Goal: Task Accomplishment & Management: Use online tool/utility

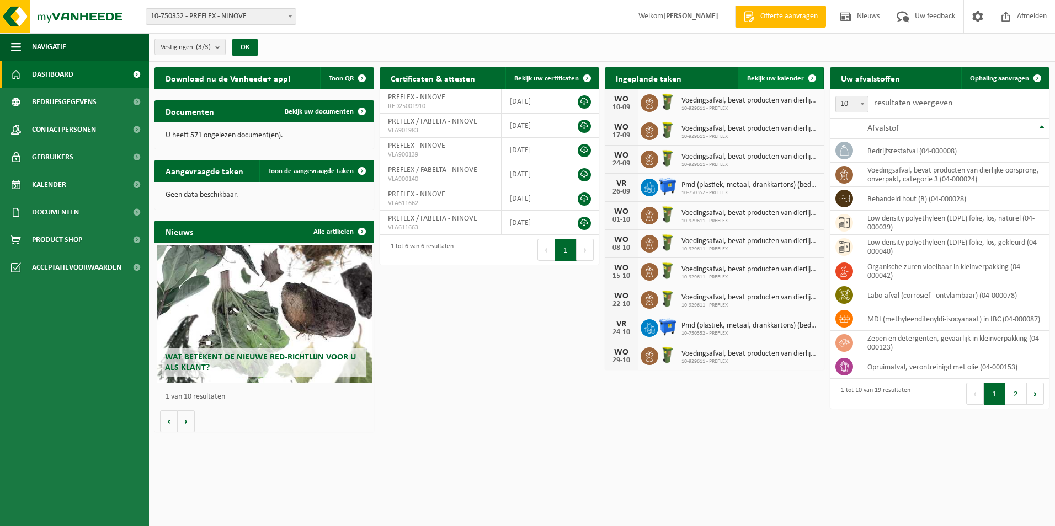
click at [804, 80] on span at bounding box center [812, 78] width 22 height 22
click at [703, 104] on span "Voedingsafval, bevat producten van dierlijke oorsprong, onverpakt, categorie 3" at bounding box center [749, 101] width 137 height 9
click at [365, 177] on span at bounding box center [362, 171] width 22 height 22
click at [1028, 73] on span at bounding box center [1037, 78] width 22 height 22
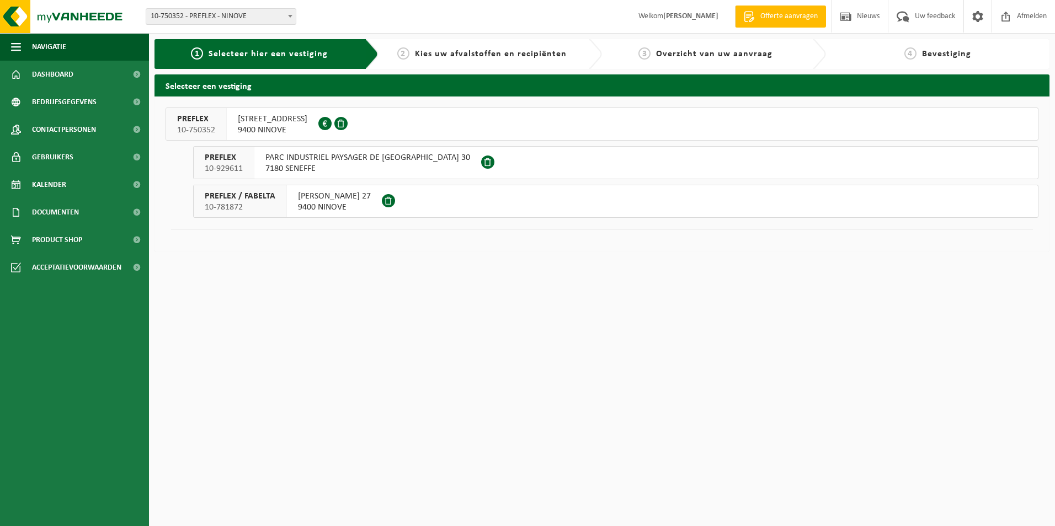
click at [371, 202] on span "9400 NINOVE" at bounding box center [334, 207] width 73 height 11
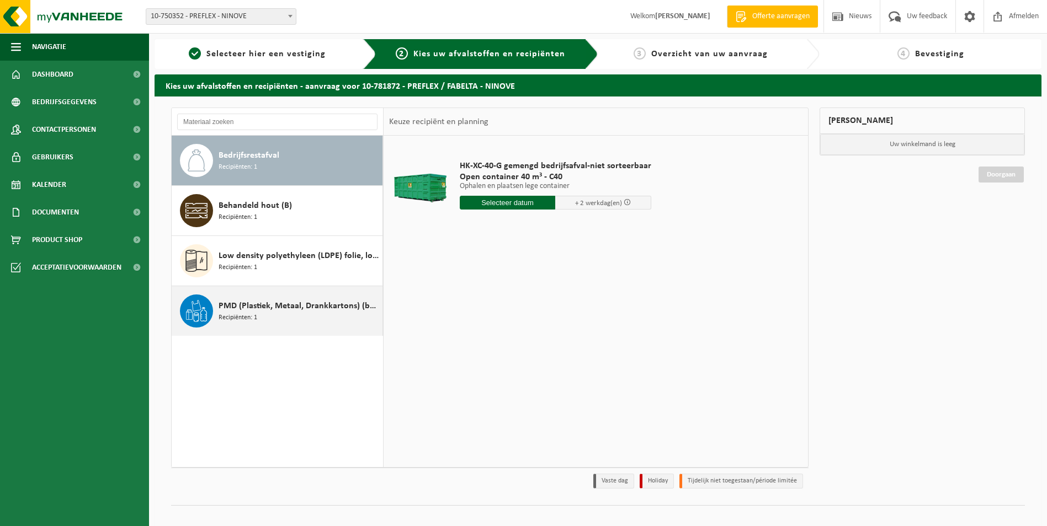
click at [276, 319] on div "PMD (Plastiek, Metaal, Drankkartons) (bedrijven) Recipiënten: 1" at bounding box center [298, 311] width 161 height 33
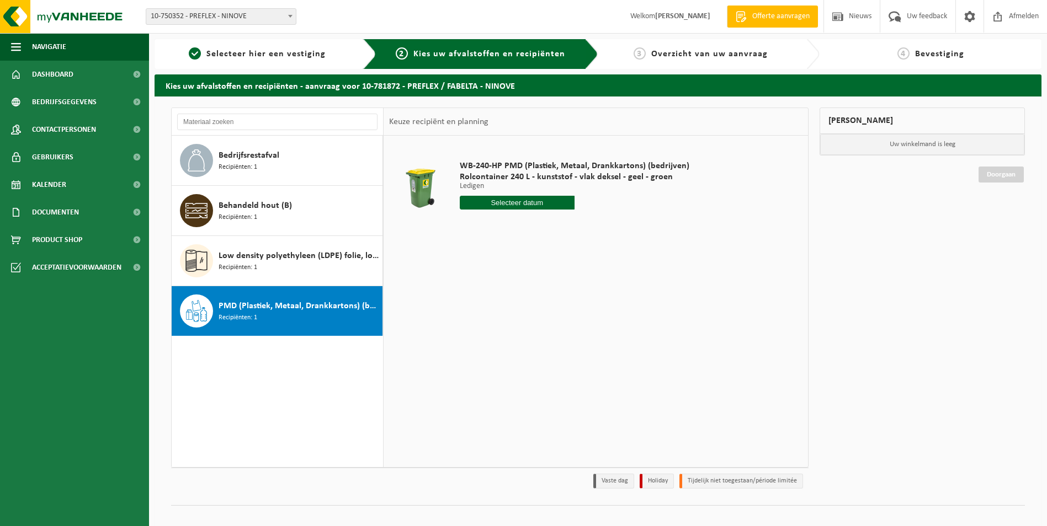
click at [511, 199] on input "text" at bounding box center [517, 203] width 115 height 14
click at [548, 265] on div "1 2 3 4 5 6 7 8 9 10 11 12 13 14 15 16 17 18 19 20 21 22 23 24 25 26 27 28 29 3…" at bounding box center [528, 301] width 136 height 88
click at [551, 285] on div "12" at bounding box center [546, 283] width 19 height 18
type input "Van 2025-09-12"
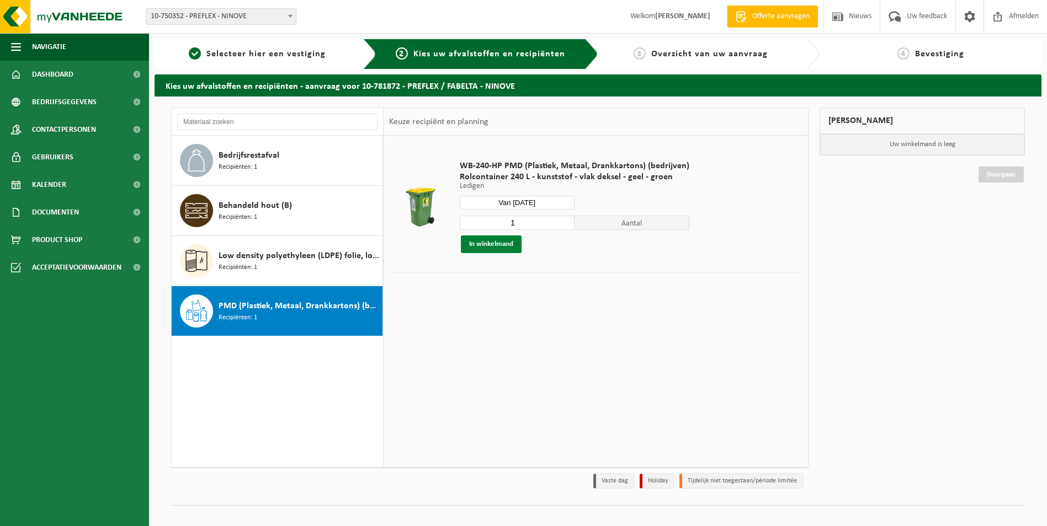
click at [472, 246] on button "In winkelmand" at bounding box center [491, 245] width 61 height 18
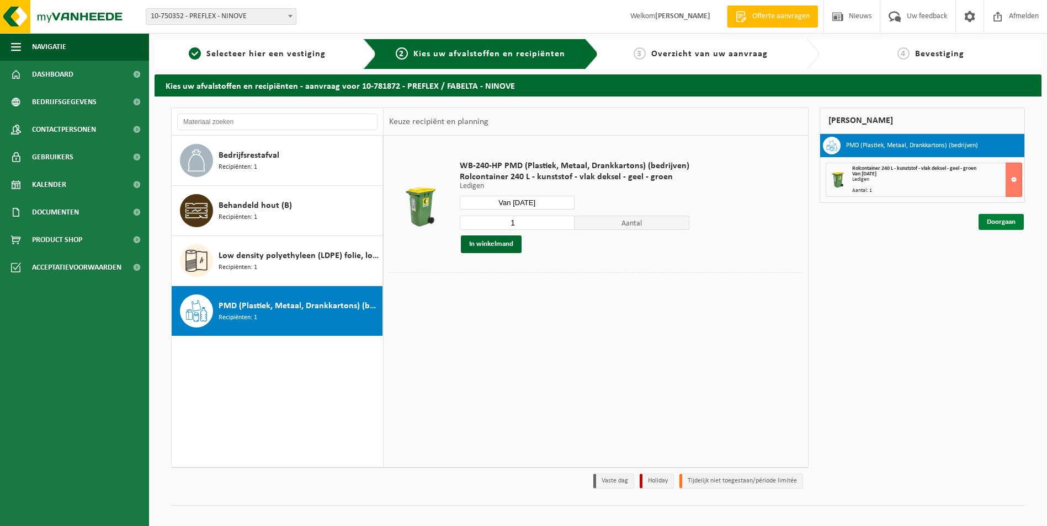
click at [997, 219] on link "Doorgaan" at bounding box center [1000, 222] width 45 height 16
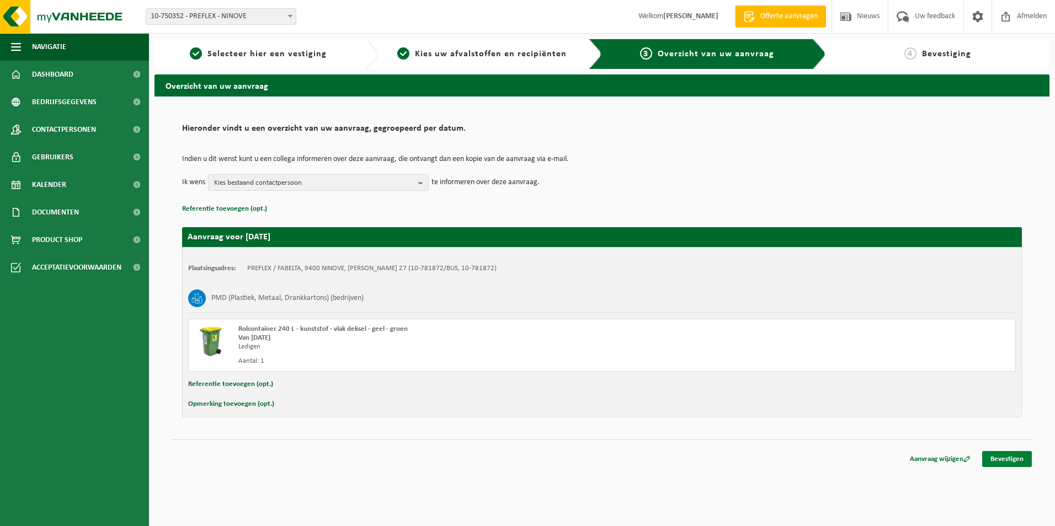
click at [1001, 461] on link "Bevestigen" at bounding box center [1007, 459] width 50 height 16
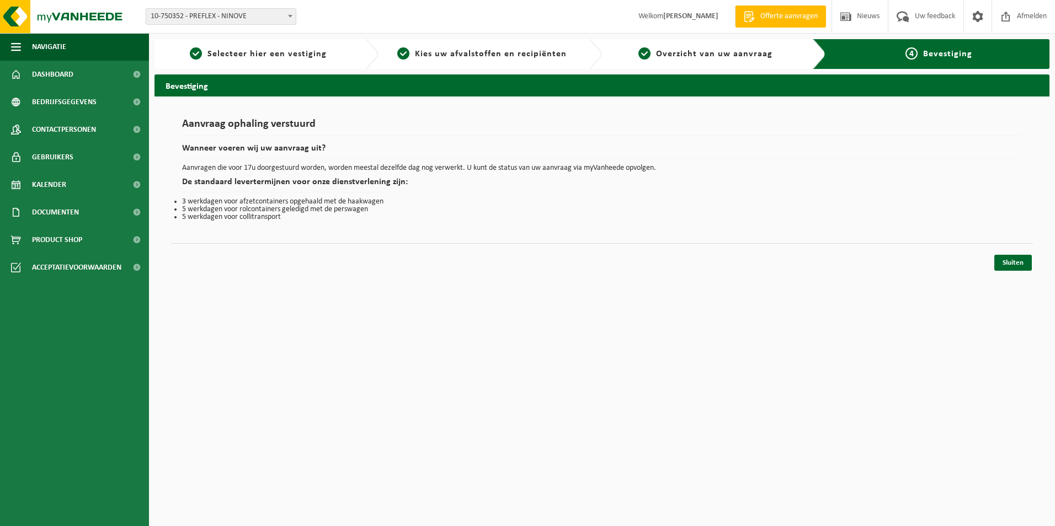
click at [1002, 254] on div "Sluiten" at bounding box center [602, 249] width 862 height 12
click at [1010, 264] on link "Sluiten" at bounding box center [1013, 263] width 38 height 16
